Goal: Information Seeking & Learning: Understand process/instructions

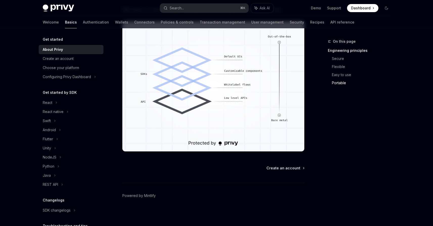
scroll to position [435, 0]
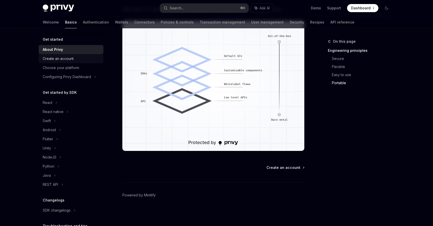
click at [70, 57] on div "Create an account" at bounding box center [58, 59] width 31 height 6
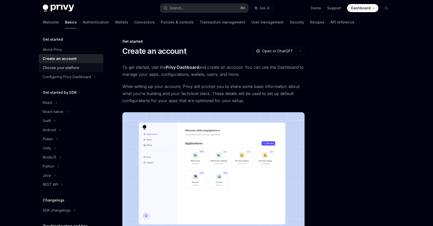
click at [57, 67] on div "Choose your platform" at bounding box center [61, 68] width 36 height 6
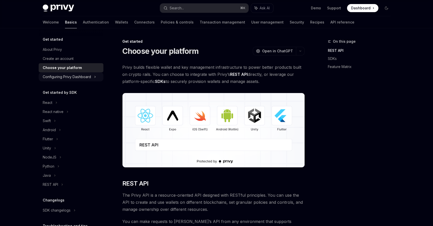
click at [68, 75] on div "Configuring Privy Dashboard" at bounding box center [67, 77] width 48 height 6
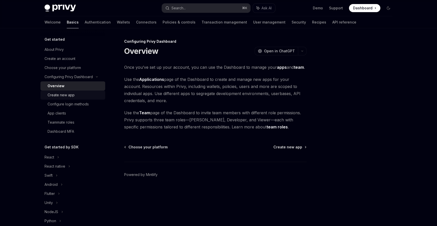
click at [79, 94] on div "Create new app" at bounding box center [75, 95] width 55 height 6
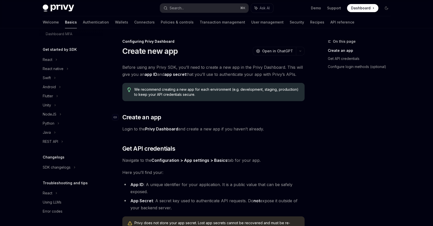
scroll to position [103, 0]
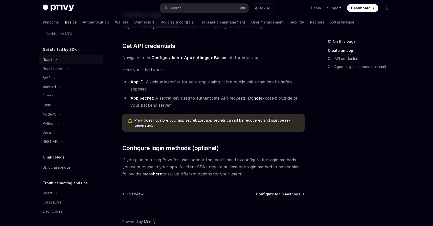
click at [59, 62] on div "React" at bounding box center [71, 59] width 65 height 9
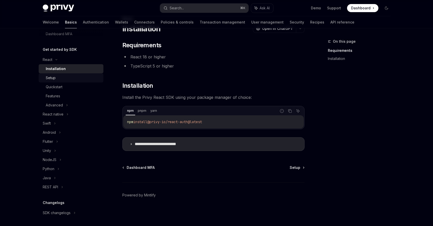
click at [76, 79] on div "Setup" at bounding box center [73, 78] width 55 height 6
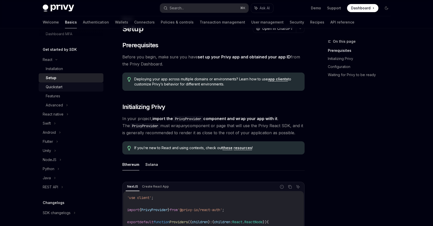
click at [75, 83] on link "Quickstart" at bounding box center [71, 86] width 65 height 9
type textarea "*"
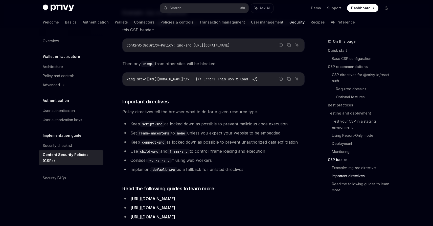
scroll to position [1139, 0]
